Goal: Information Seeking & Learning: Check status

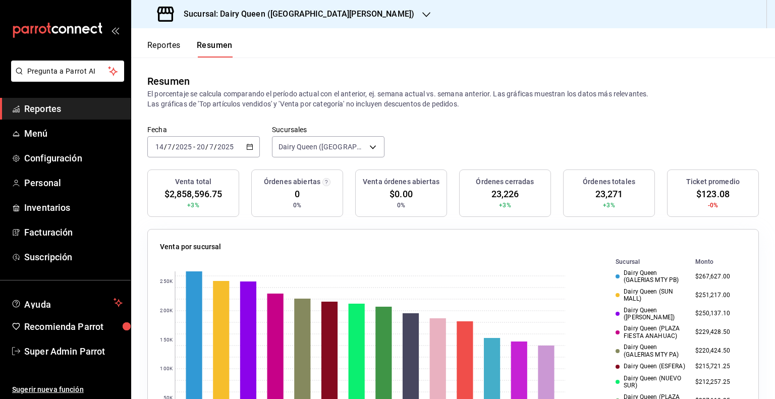
click at [215, 195] on span "$2,858,596.75" at bounding box center [194, 194] width 58 height 14
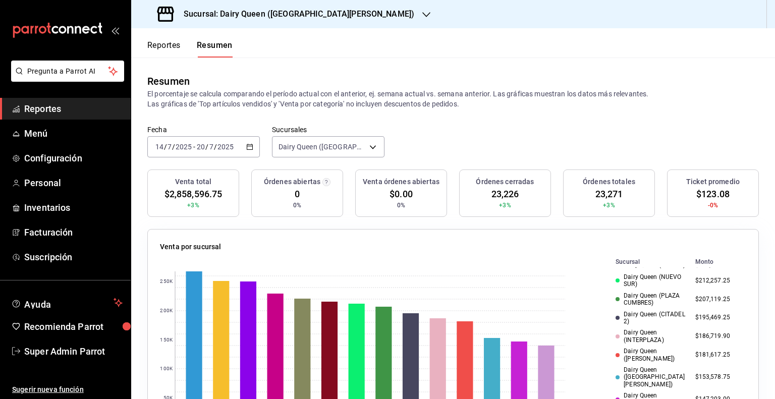
click at [251, 213] on div "Órdenes abiertas 0 0%" at bounding box center [297, 193] width 92 height 47
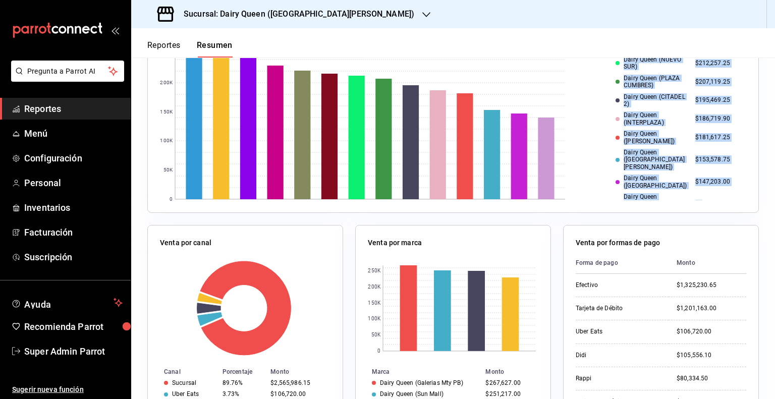
scroll to position [101, 0]
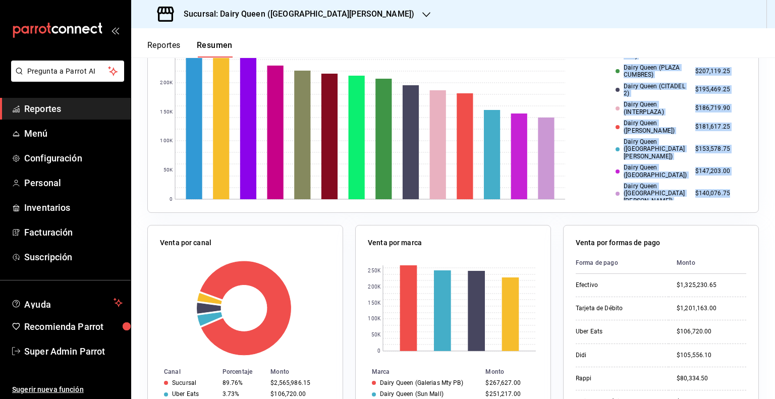
drag, startPoint x: 605, startPoint y: 270, endPoint x: 715, endPoint y: 189, distance: 136.8
click at [715, 189] on tbody "Dairy Queen (GALERIAS MTY PB) $267,627.00 Dairy Queen (SUN MALL) $251,217.00 Da…" at bounding box center [673, 72] width 147 height 269
copy tbody "Dairy Queen (GALERIAS MTY PB) $267,627.00 Dairy Queen (SUN MALL) $251,217.00 Da…"
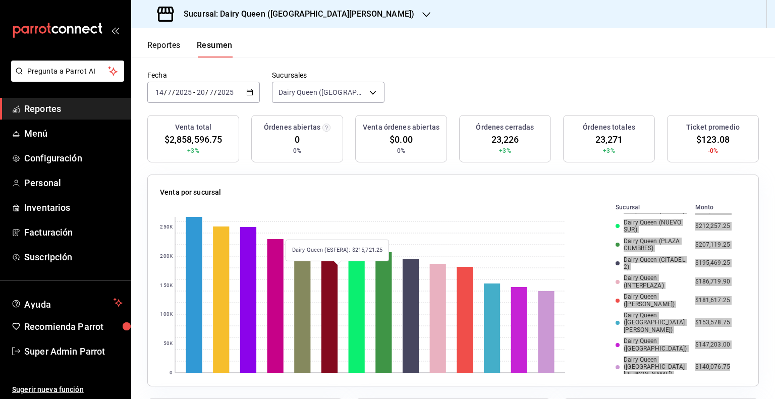
scroll to position [0, 0]
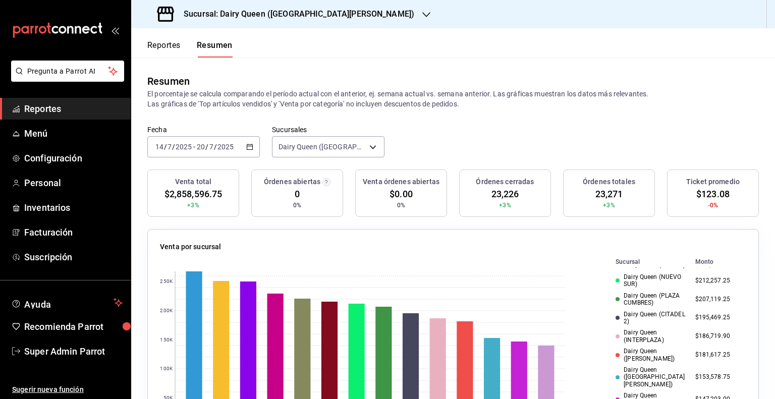
click at [242, 143] on div "[DATE] [DATE] - [DATE] [DATE]" at bounding box center [203, 146] width 113 height 21
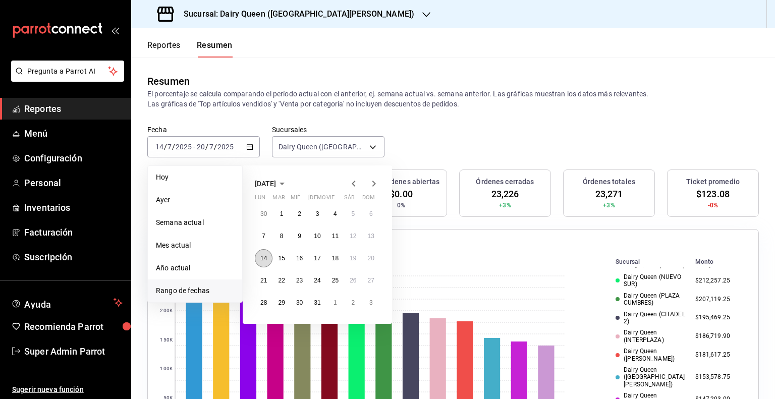
click at [267, 258] on button "14" at bounding box center [264, 258] width 18 height 18
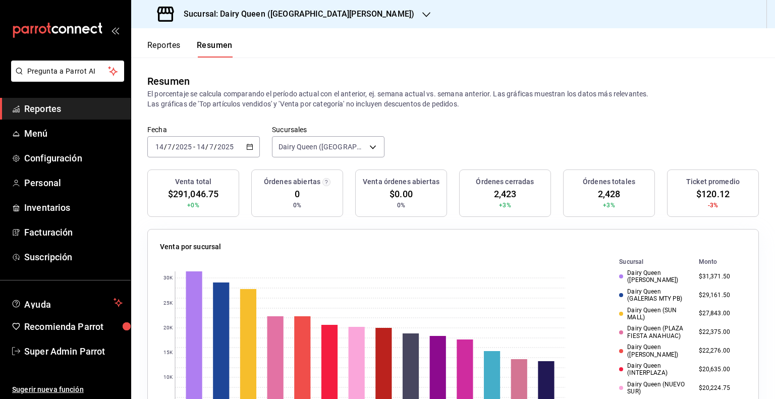
drag, startPoint x: 444, startPoint y: 136, endPoint x: 437, endPoint y: 128, distance: 10.7
click at [444, 136] on div "Fecha [DATE] [DATE] - [DATE] [DATE] Sucursales [GEOGRAPHIC_DATA] ([GEOGRAPHIC_D…" at bounding box center [453, 147] width 644 height 44
click at [418, 108] on p "El porcentaje se calcula comparando el período actual con el anterior, ej. sema…" at bounding box center [453, 99] width 612 height 20
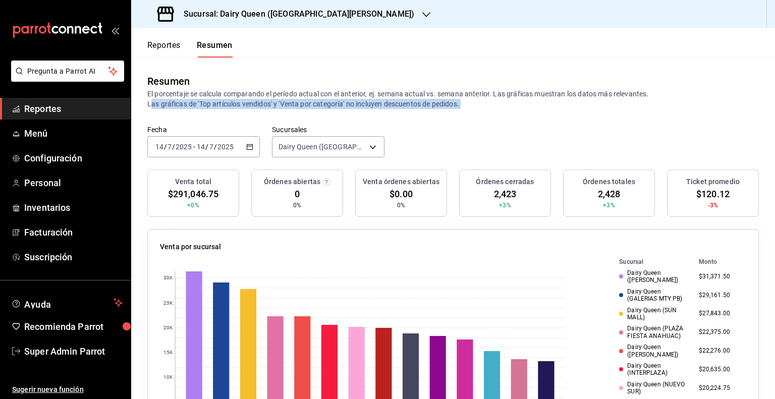
click at [418, 108] on p "El porcentaje se calcula comparando el período actual con el anterior, ej. sema…" at bounding box center [453, 99] width 612 height 20
click at [420, 108] on p "El porcentaje se calcula comparando el período actual con el anterior, ej. sema…" at bounding box center [453, 99] width 612 height 20
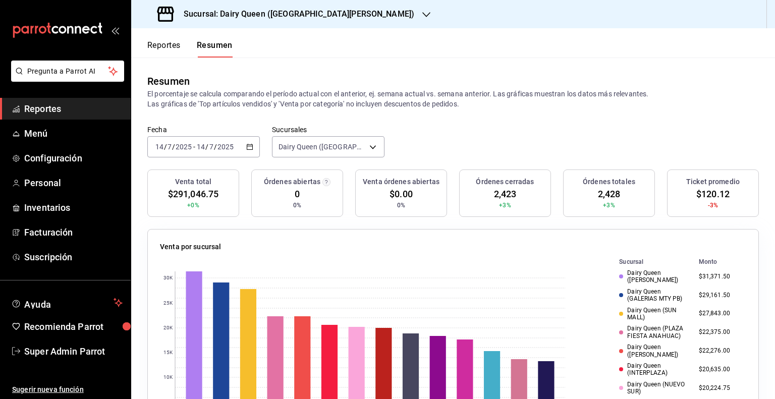
click at [424, 90] on p "El porcentaje se calcula comparando el período actual con el anterior, ej. sema…" at bounding box center [453, 99] width 612 height 20
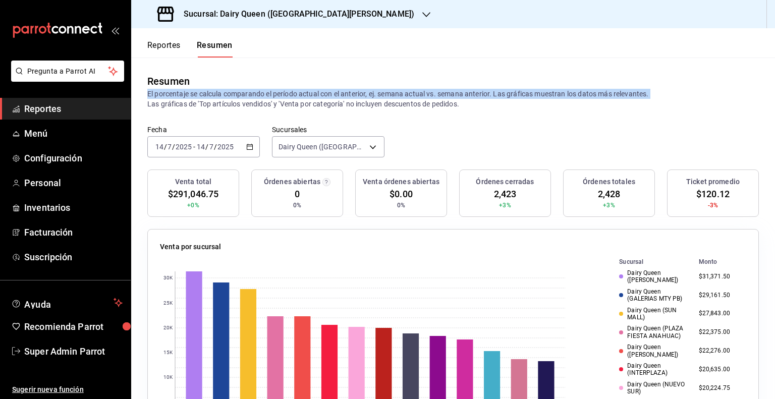
click at [424, 90] on p "El porcentaje se calcula comparando el período actual con el anterior, ej. sema…" at bounding box center [453, 99] width 612 height 20
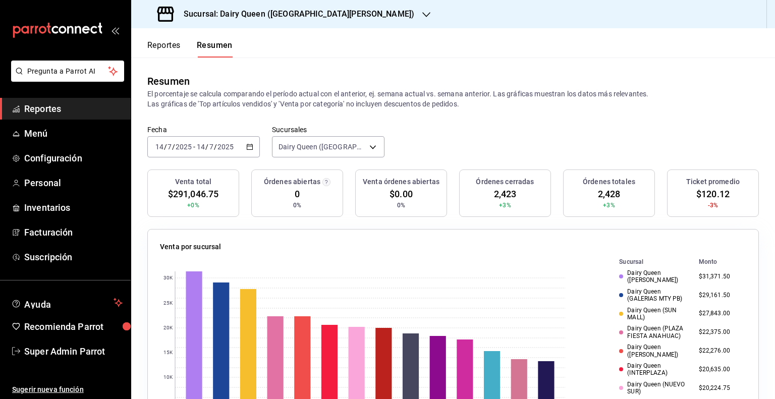
click at [431, 110] on div "Resumen El porcentaje se calcula comparando el período actual con el anterior, …" at bounding box center [453, 92] width 644 height 68
click at [429, 105] on p "El porcentaje se calcula comparando el período actual con el anterior, ej. sema…" at bounding box center [453, 99] width 612 height 20
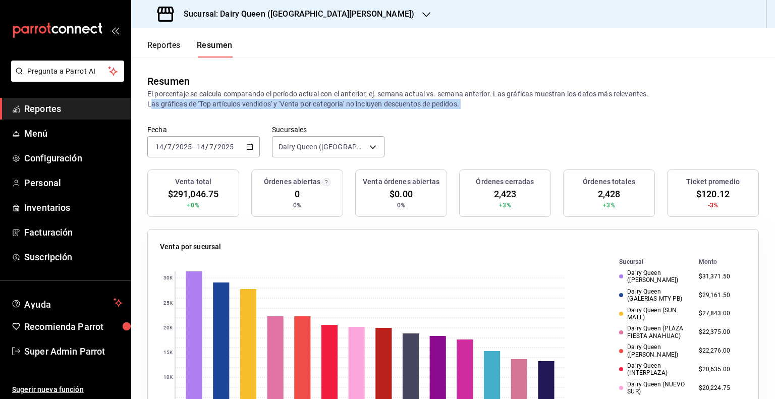
click at [429, 105] on p "El porcentaje se calcula comparando el período actual con el anterior, ej. sema…" at bounding box center [453, 99] width 612 height 20
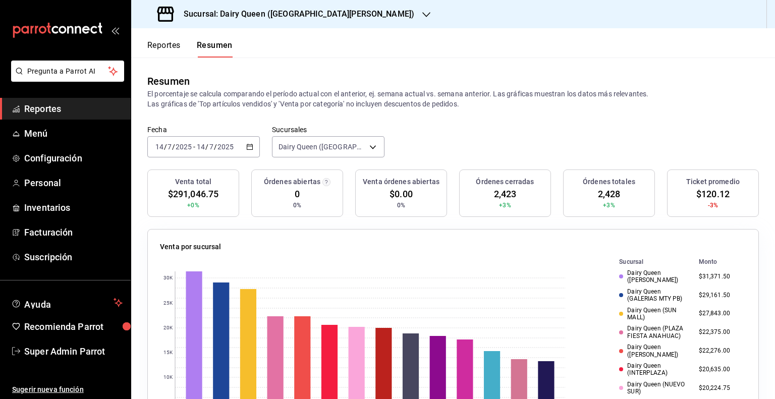
click at [238, 91] on p "El porcentaje se calcula comparando el período actual con el anterior, ej. sema…" at bounding box center [453, 99] width 612 height 20
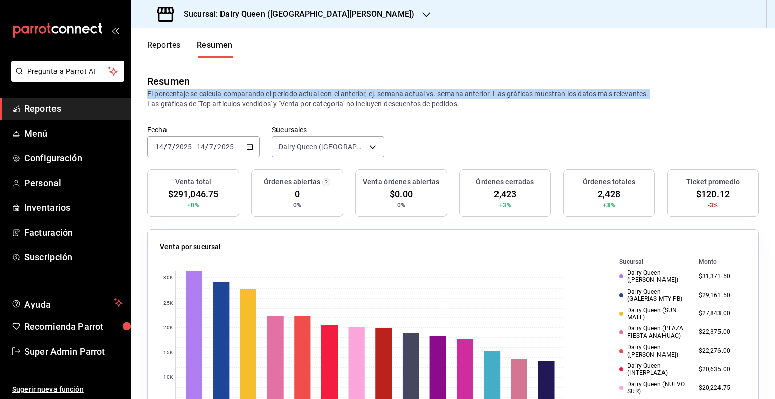
click at [238, 91] on p "El porcentaje se calcula comparando el período actual con el anterior, ej. sema…" at bounding box center [453, 99] width 612 height 20
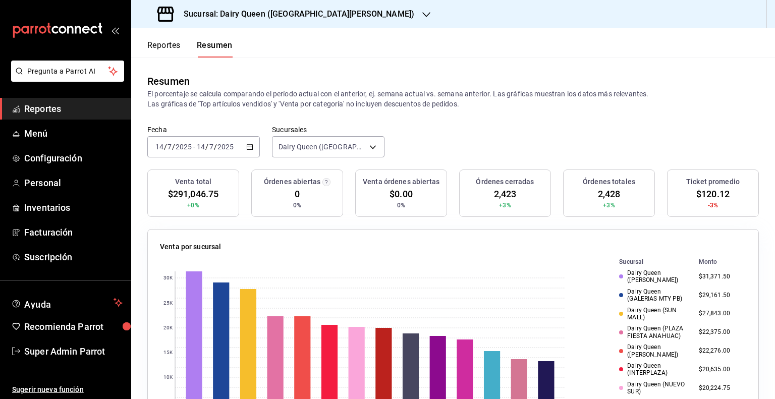
click at [231, 105] on p "El porcentaje se calcula comparando el período actual con el anterior, ej. sema…" at bounding box center [453, 99] width 612 height 20
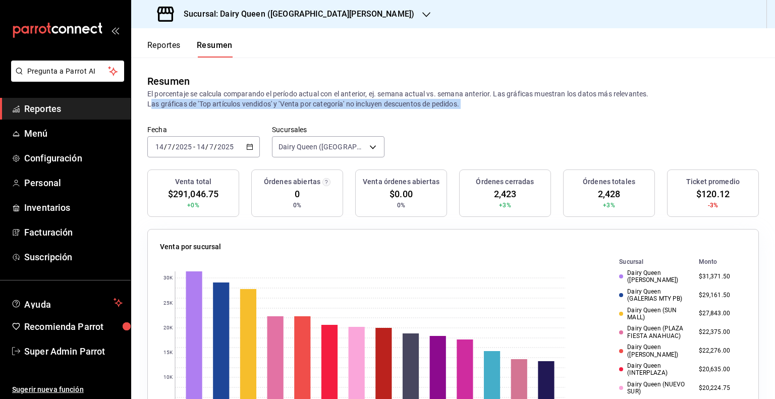
click at [231, 105] on p "El porcentaje se calcula comparando el período actual con el anterior, ej. sema…" at bounding box center [453, 99] width 612 height 20
click at [224, 105] on p "El porcentaje se calcula comparando el período actual con el anterior, ej. sema…" at bounding box center [453, 99] width 612 height 20
click at [226, 99] on p "El porcentaje se calcula comparando el período actual con el anterior, ej. sema…" at bounding box center [453, 99] width 612 height 20
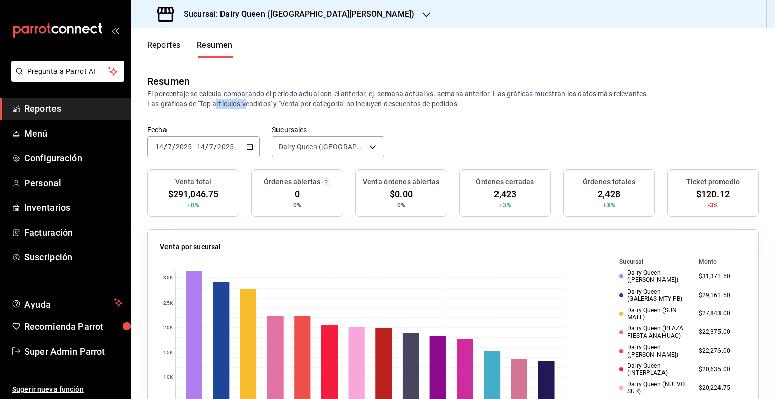
click at [226, 99] on p "El porcentaje se calcula comparando el período actual con el anterior, ej. sema…" at bounding box center [453, 99] width 612 height 20
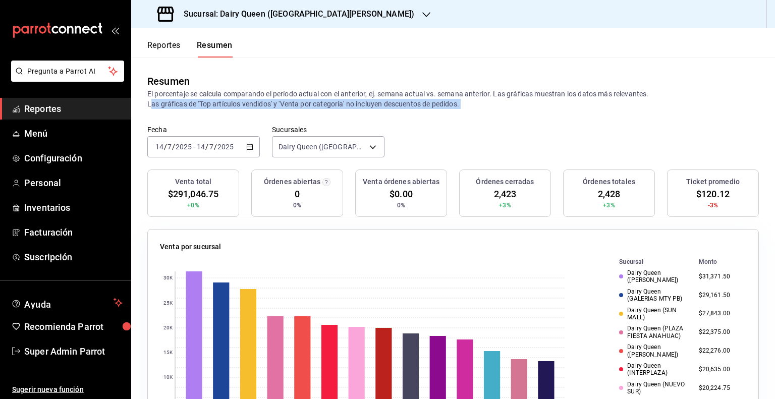
click at [226, 99] on p "El porcentaje se calcula comparando el período actual con el anterior, ej. sema…" at bounding box center [453, 99] width 612 height 20
click at [282, 100] on p "El porcentaje se calcula comparando el período actual con el anterior, ej. sema…" at bounding box center [453, 99] width 612 height 20
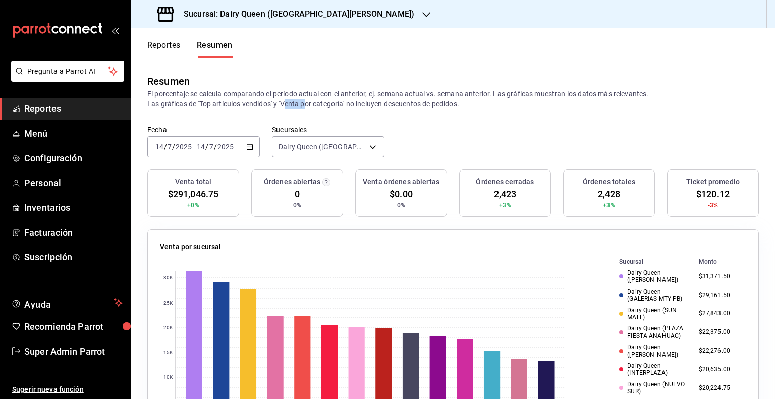
click at [282, 100] on p "El porcentaje se calcula comparando el período actual con el anterior, ej. sema…" at bounding box center [453, 99] width 612 height 20
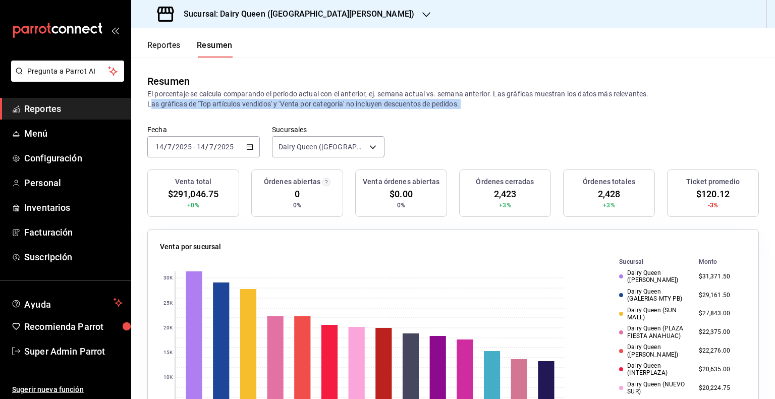
click at [282, 100] on p "El porcentaje se calcula comparando el período actual con el anterior, ej. sema…" at bounding box center [453, 99] width 612 height 20
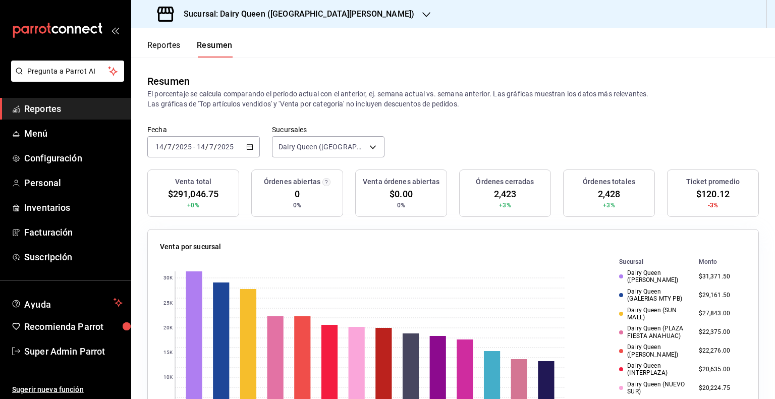
click at [402, 205] on div "Venta órdenes abiertas $0.00 0%" at bounding box center [401, 193] width 92 height 47
click at [251, 144] on icon "button" at bounding box center [249, 146] width 7 height 7
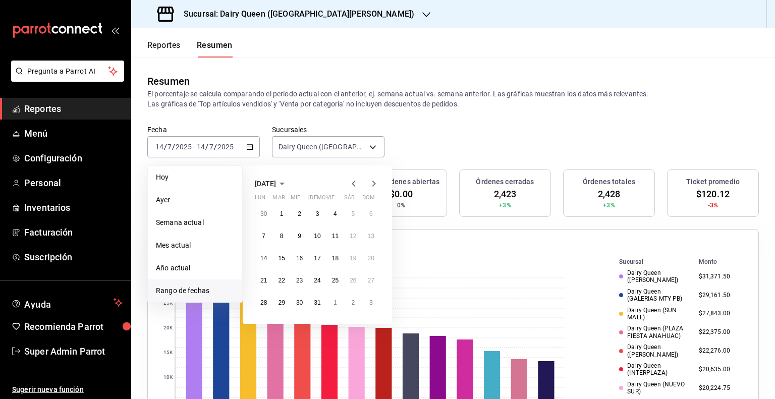
click at [388, 125] on div "Fecha [DATE] [DATE] - [DATE] [DATE] [DATE] [DATE] Semana actual Mes actual Año …" at bounding box center [453, 147] width 644 height 44
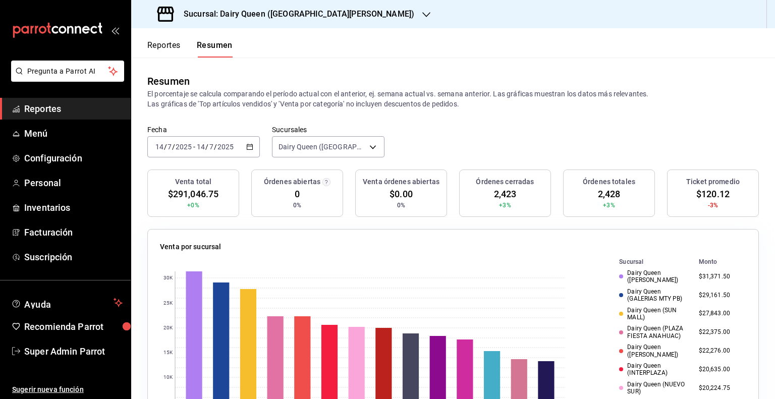
click at [428, 129] on div "Fecha [DATE] [DATE] - [DATE] [DATE] Sucursales [GEOGRAPHIC_DATA] ([GEOGRAPHIC_D…" at bounding box center [453, 147] width 644 height 44
click at [376, 145] on body "Pregunta a Parrot AI Reportes Menú Configuración Personal Inventarios Facturaci…" at bounding box center [387, 199] width 775 height 399
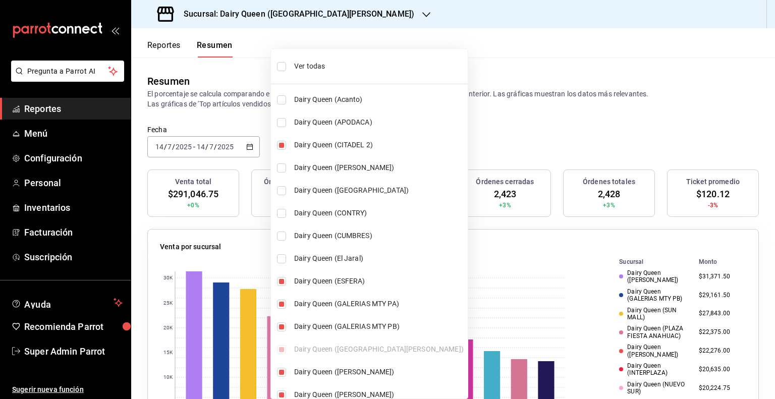
click at [549, 141] on div at bounding box center [387, 199] width 775 height 399
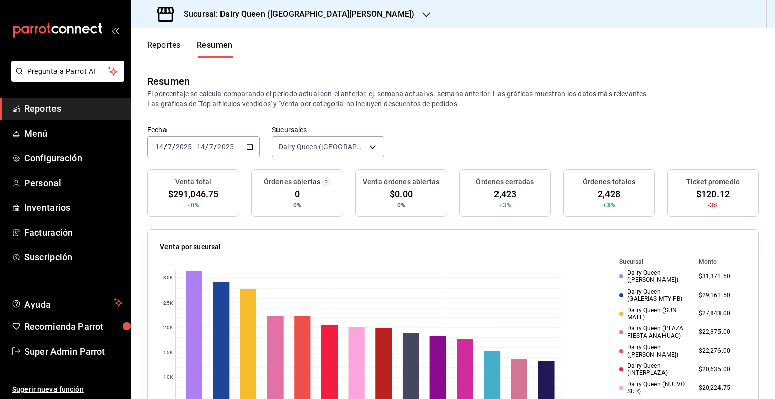
click at [250, 91] on p "El porcentaje se calcula comparando el período actual con el anterior, ej. sema…" at bounding box center [453, 99] width 612 height 20
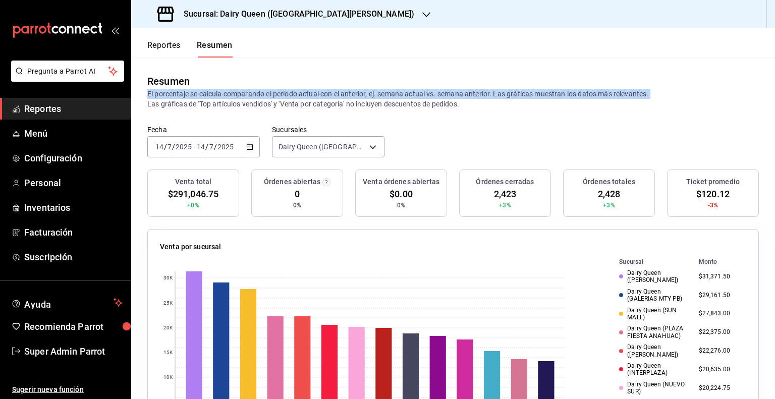
click at [250, 91] on p "El porcentaje se calcula comparando el período actual con el anterior, ej. sema…" at bounding box center [453, 99] width 612 height 20
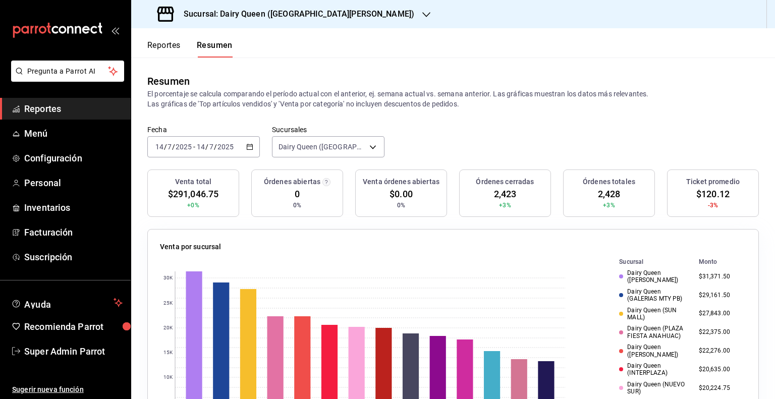
click at [264, 108] on p "El porcentaje se calcula comparando el período actual con el anterior, ej. sema…" at bounding box center [453, 99] width 612 height 20
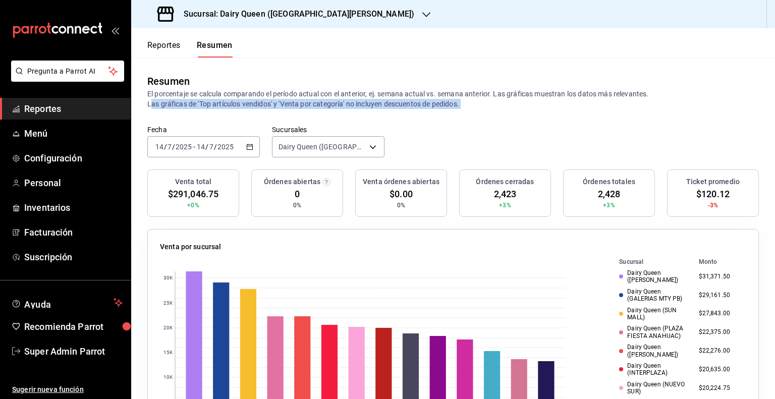
click at [264, 108] on p "El porcentaje se calcula comparando el período actual con el anterior, ej. sema…" at bounding box center [453, 99] width 612 height 20
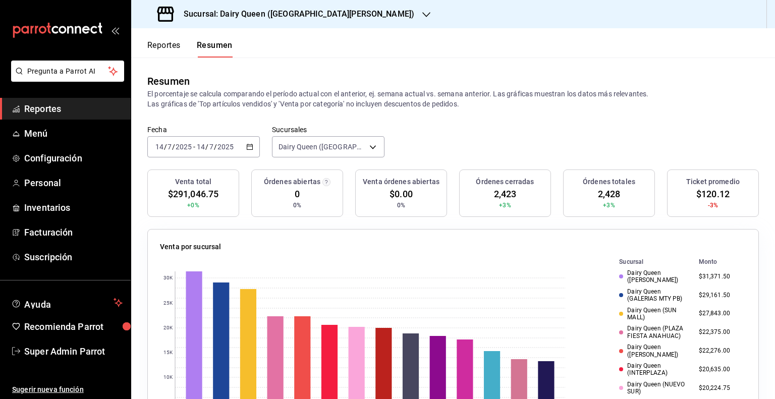
click at [199, 193] on span "$291,046.75" at bounding box center [193, 194] width 50 height 14
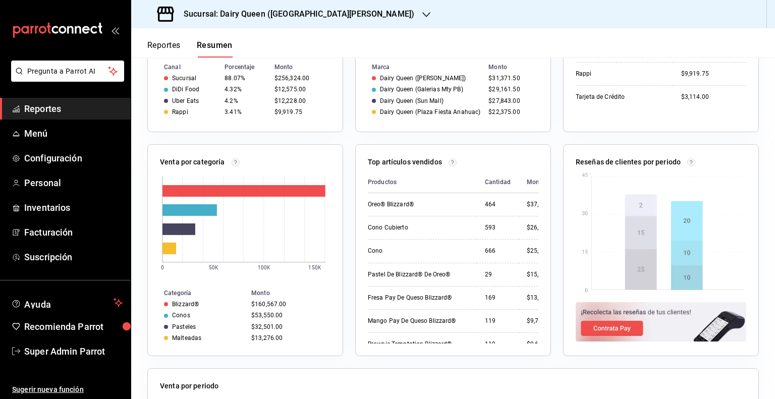
scroll to position [353, 0]
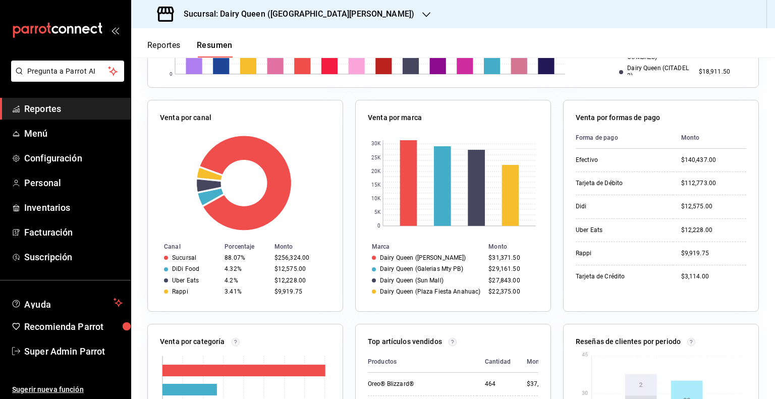
click at [230, 268] on div "4.32%" at bounding box center [246, 268] width 42 height 7
click at [225, 289] on div "3.41%" at bounding box center [246, 291] width 42 height 7
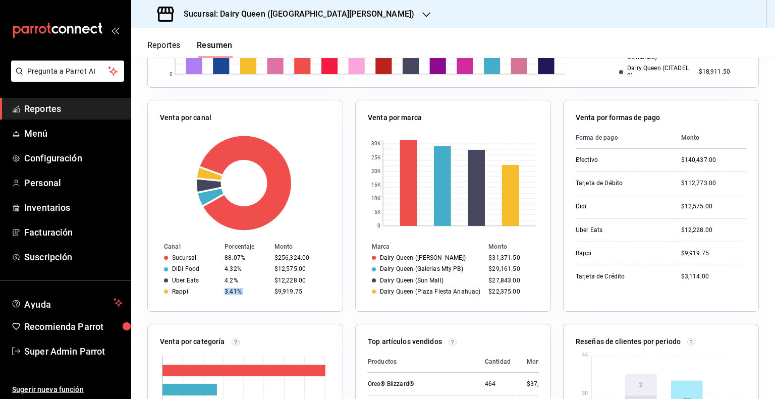
click at [225, 289] on div "3.41%" at bounding box center [246, 291] width 42 height 7
click at [169, 279] on div "Uber Eats" at bounding box center [190, 280] width 52 height 7
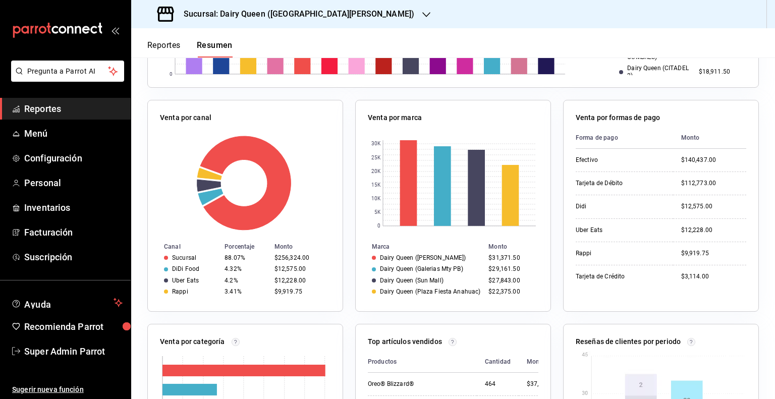
click at [179, 281] on div "Uber Eats" at bounding box center [185, 280] width 27 height 7
click at [180, 281] on div "Uber Eats" at bounding box center [185, 280] width 27 height 7
click at [229, 279] on div "4.2%" at bounding box center [246, 280] width 42 height 7
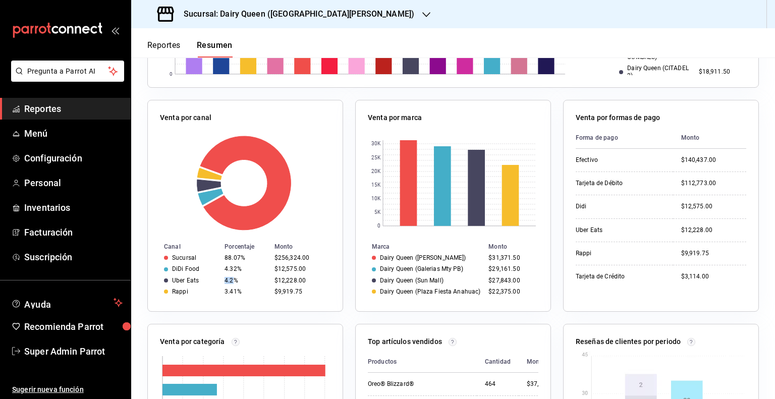
click at [229, 279] on div "4.2%" at bounding box center [246, 280] width 42 height 7
